Goal: Contribute content

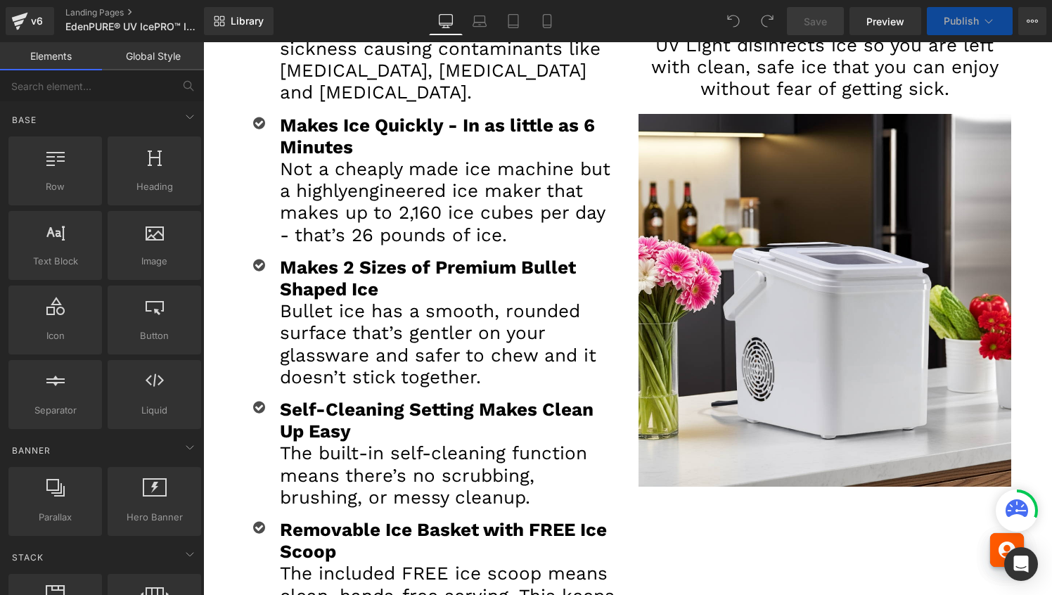
scroll to position [822, 0]
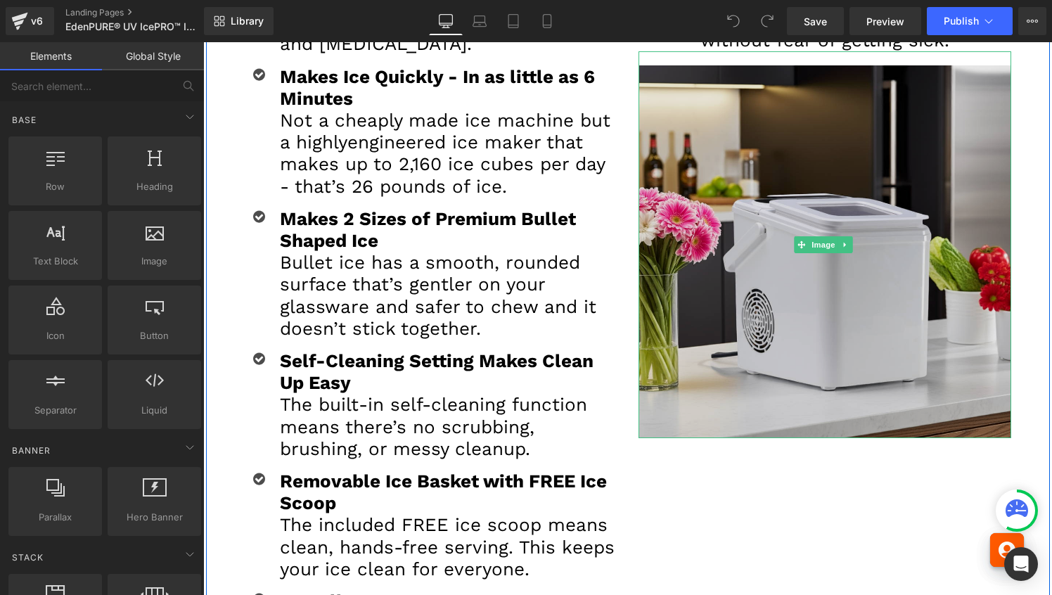
click at [955, 287] on img at bounding box center [825, 244] width 373 height 387
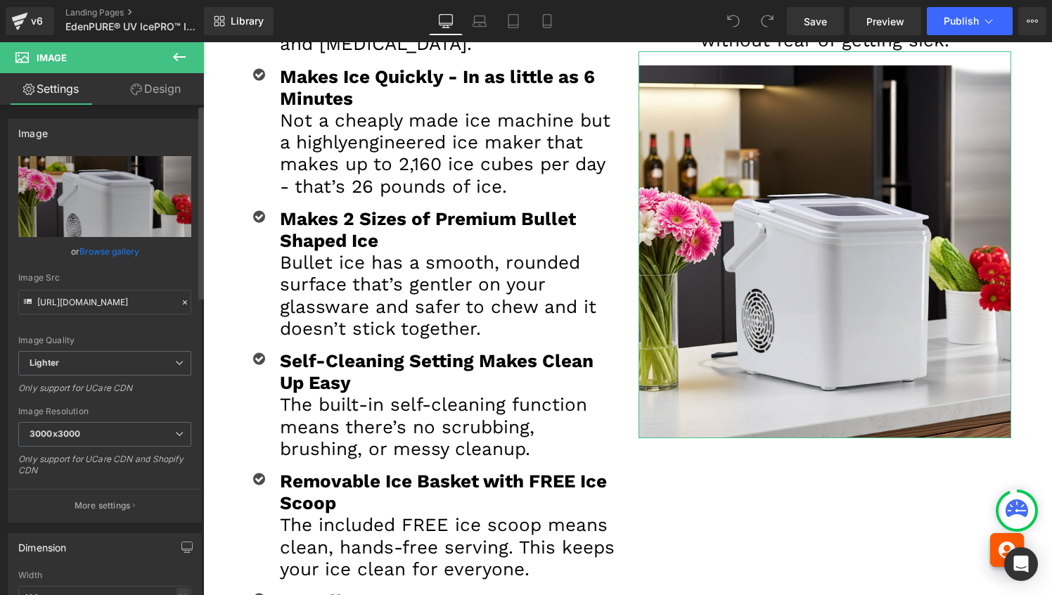
click at [101, 250] on link "Browse gallery" at bounding box center [109, 251] width 60 height 25
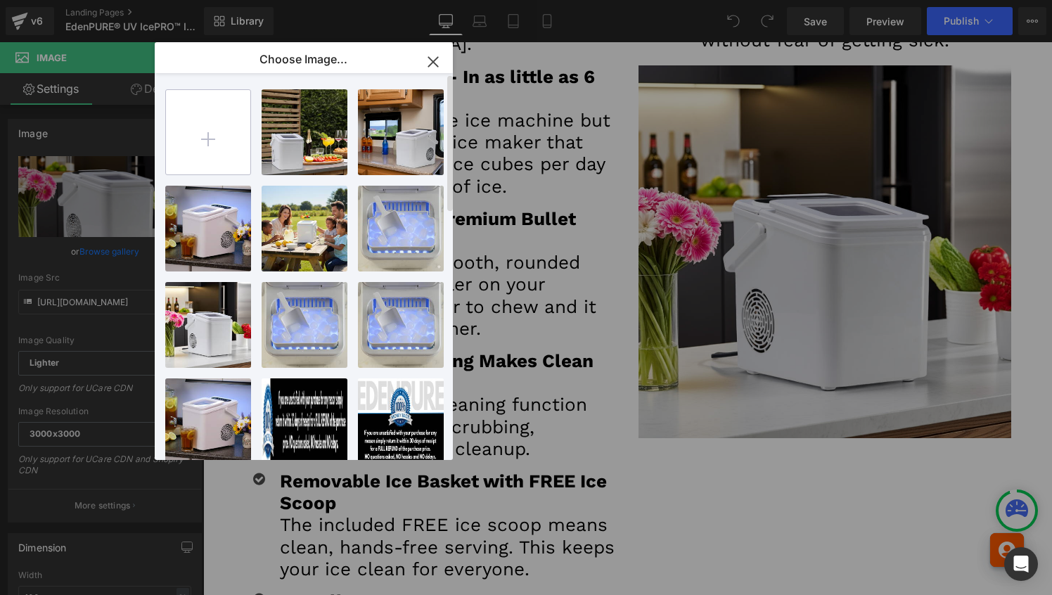
click at [205, 130] on input "file" at bounding box center [208, 132] width 84 height 84
type input "C:\fakepath\EdenPURE®-UV-IcePRO™-Ice-Maker-edited_4-(1).png"
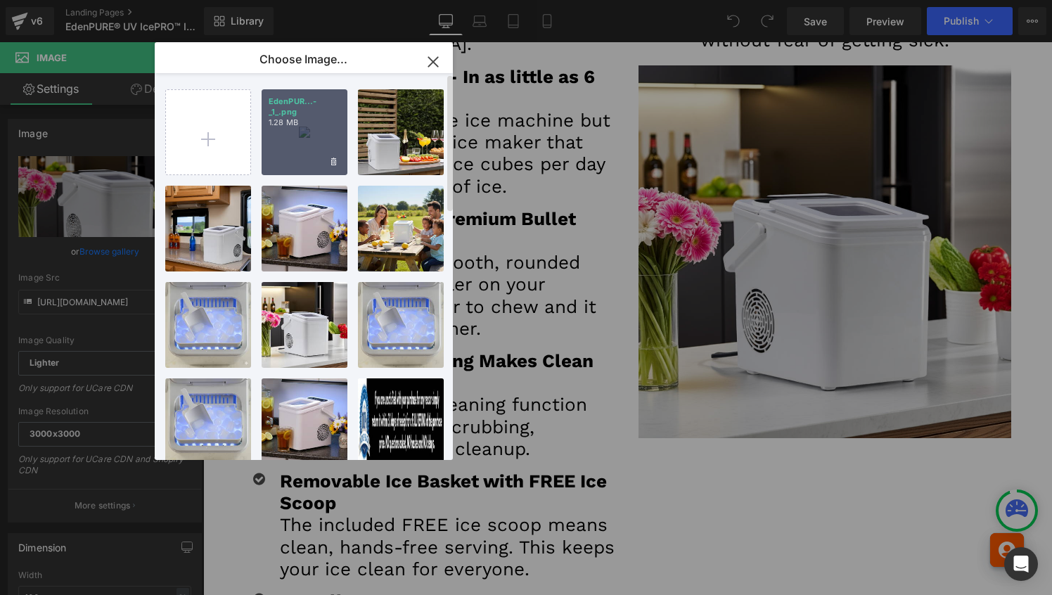
click at [336, 132] on div "EdenPUR...-_1_.png 1.28 MB" at bounding box center [305, 132] width 86 height 86
type input "[URL][DOMAIN_NAME]"
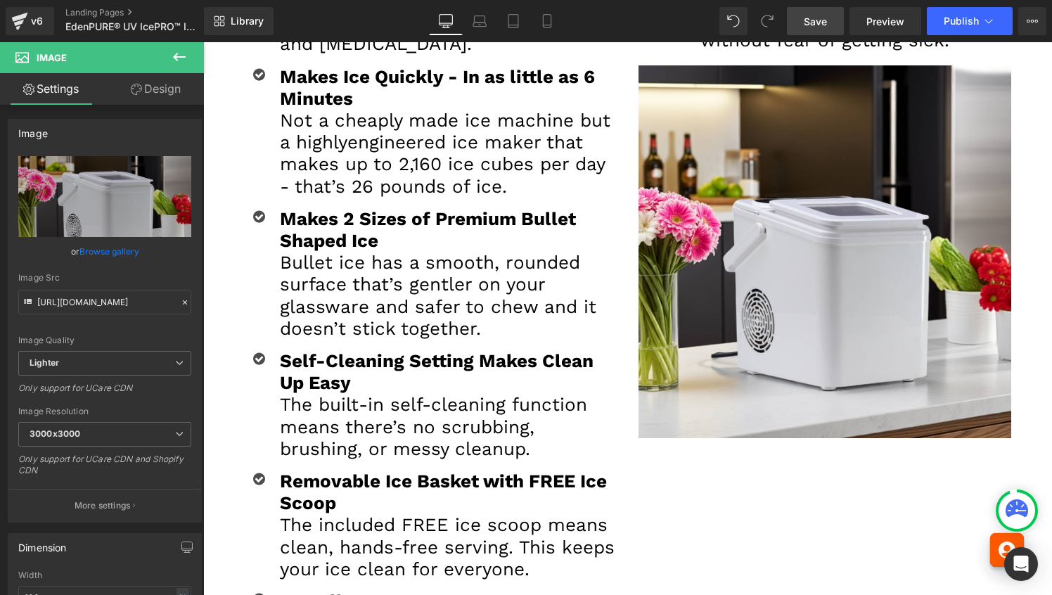
click at [816, 16] on span "Save" at bounding box center [815, 21] width 23 height 15
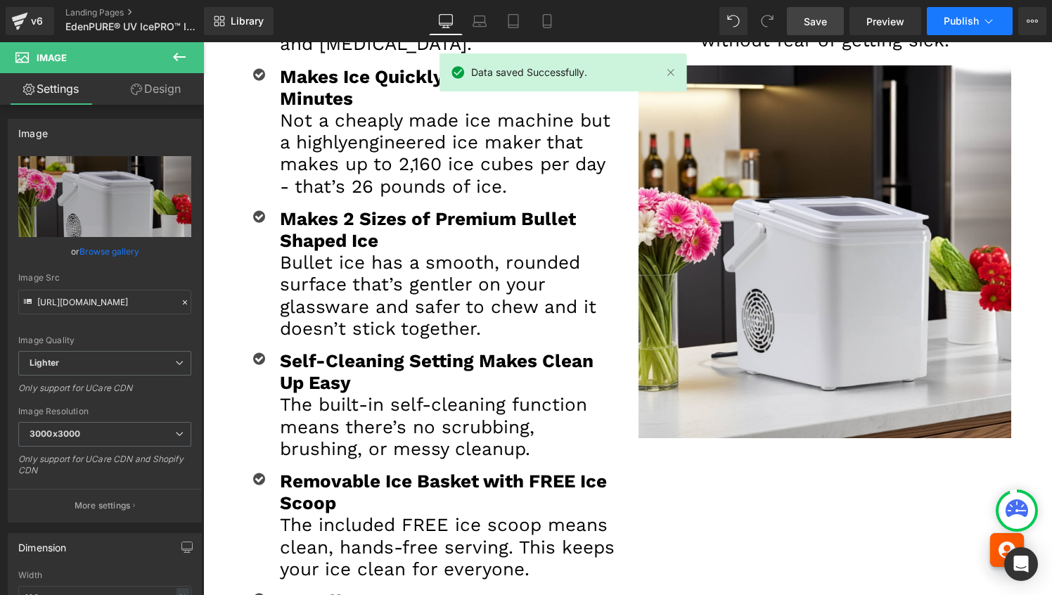
click at [957, 16] on span "Publish" at bounding box center [961, 20] width 35 height 11
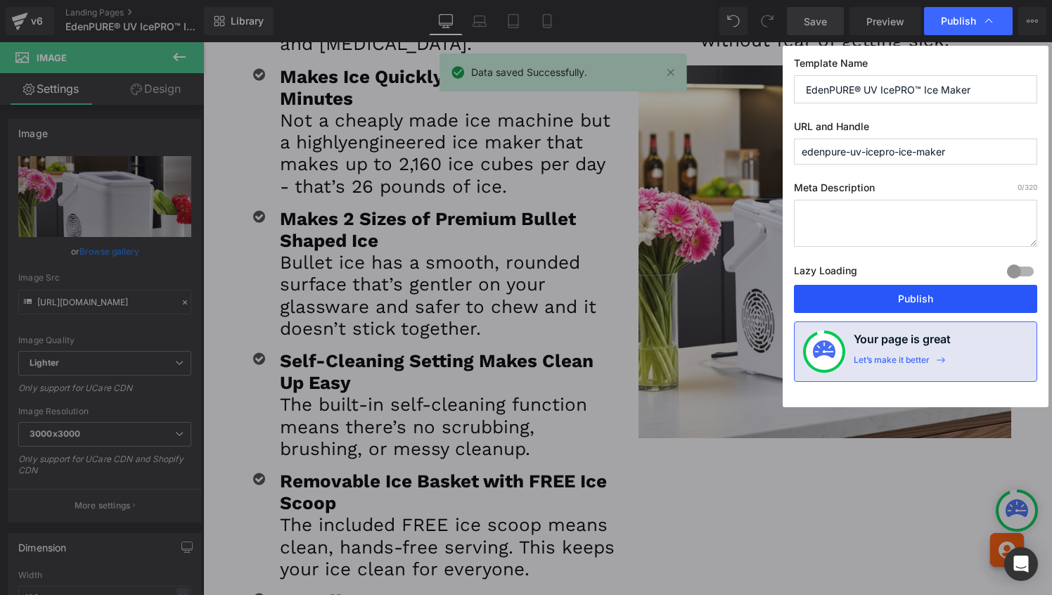
click at [918, 300] on button "Publish" at bounding box center [915, 299] width 243 height 28
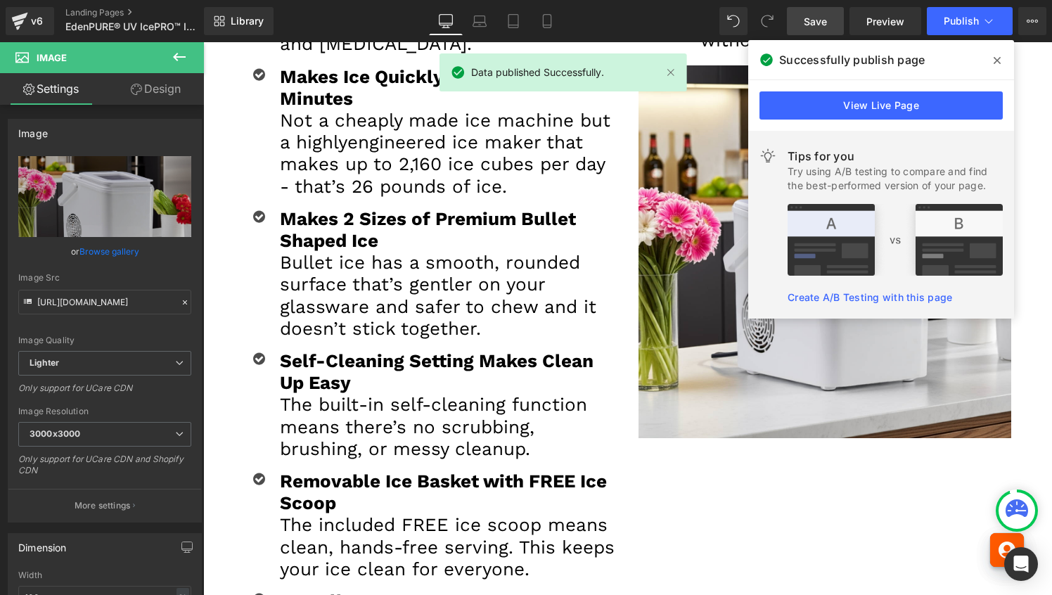
click at [995, 59] on icon at bounding box center [997, 60] width 7 height 11
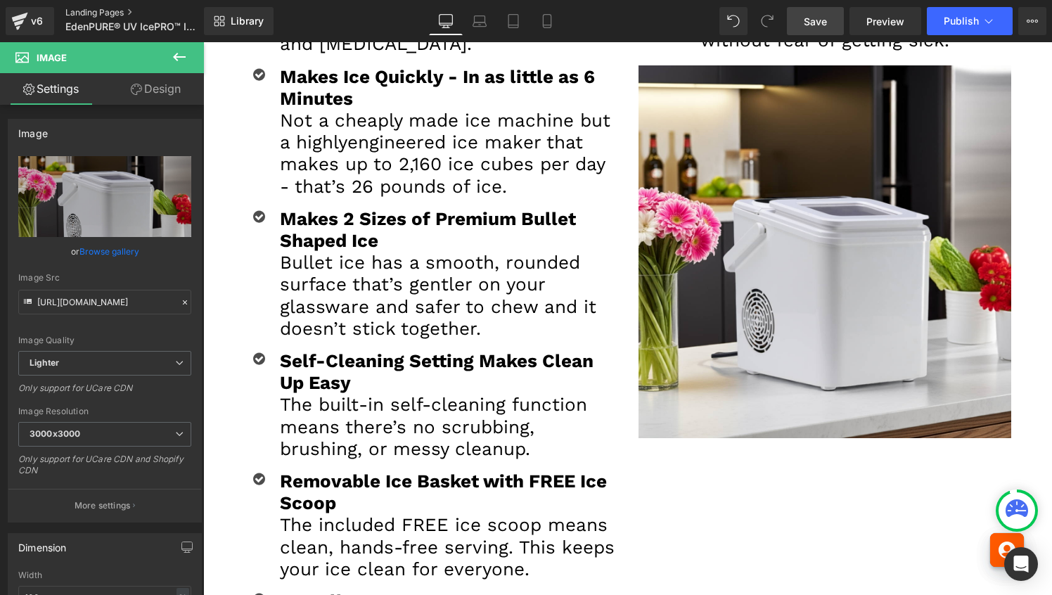
click at [100, 9] on link "Landing Pages" at bounding box center [146, 12] width 162 height 11
